Goal: Book appointment/travel/reservation

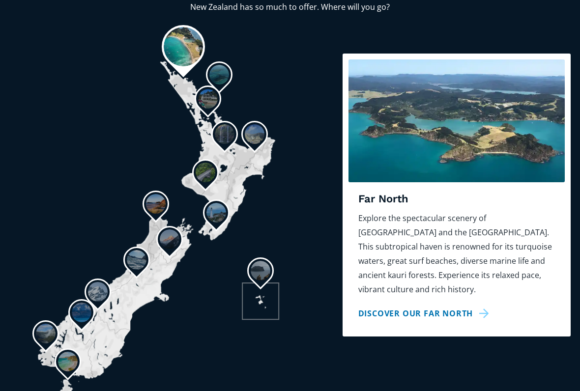
scroll to position [841, 0]
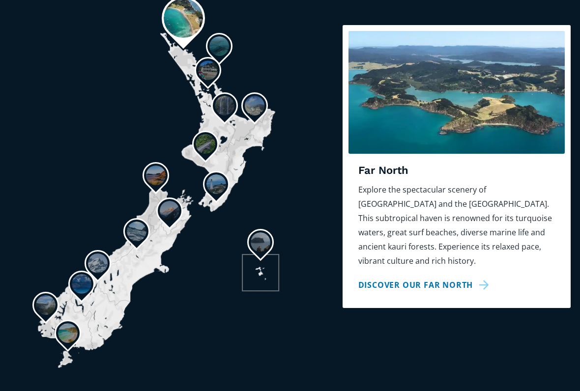
click at [439, 278] on link "Discover our Far North" at bounding box center [425, 285] width 135 height 14
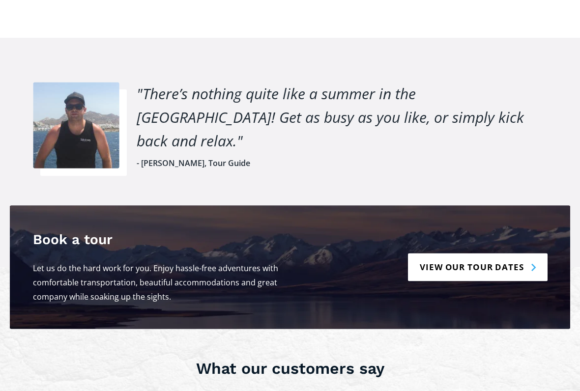
scroll to position [1393, 0]
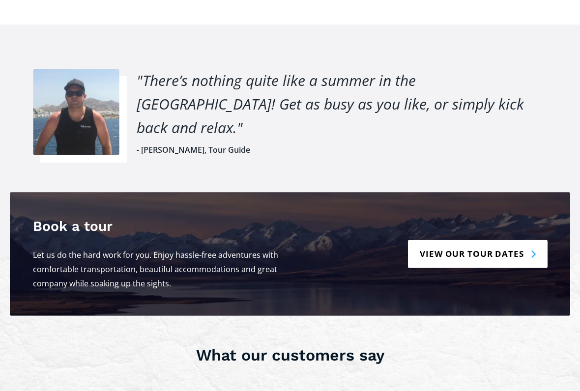
click at [482, 240] on link "View our tour dates" at bounding box center [477, 254] width 139 height 28
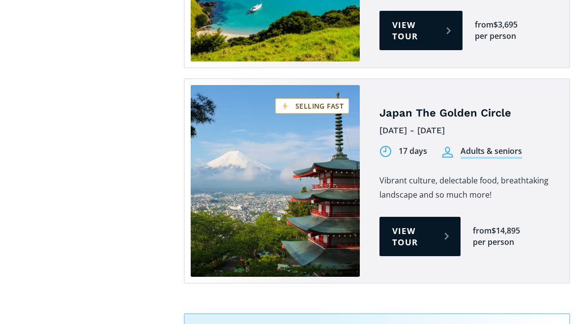
scroll to position [3154, 0]
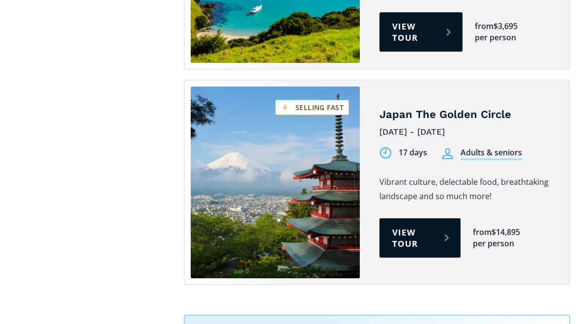
click at [406, 218] on link "View tour" at bounding box center [419, 237] width 81 height 39
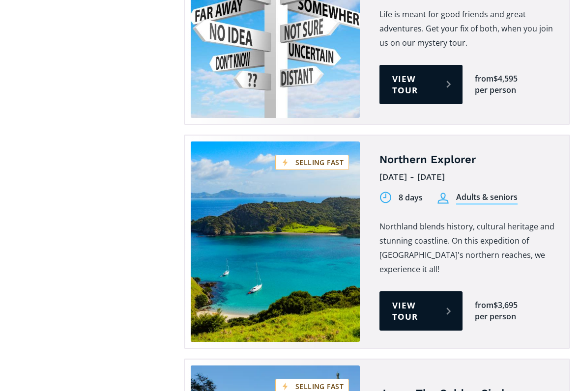
scroll to position [2875, 0]
click at [415, 291] on link "View tour" at bounding box center [420, 310] width 83 height 39
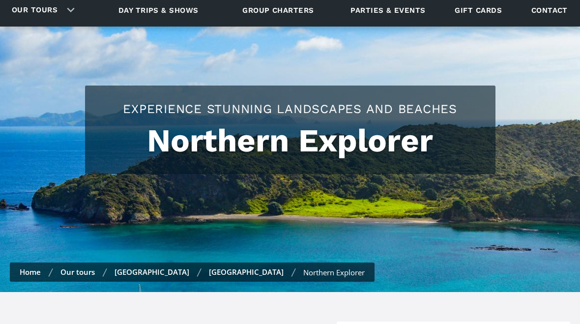
scroll to position [2674, 0]
